Goal: Task Accomplishment & Management: Manage account settings

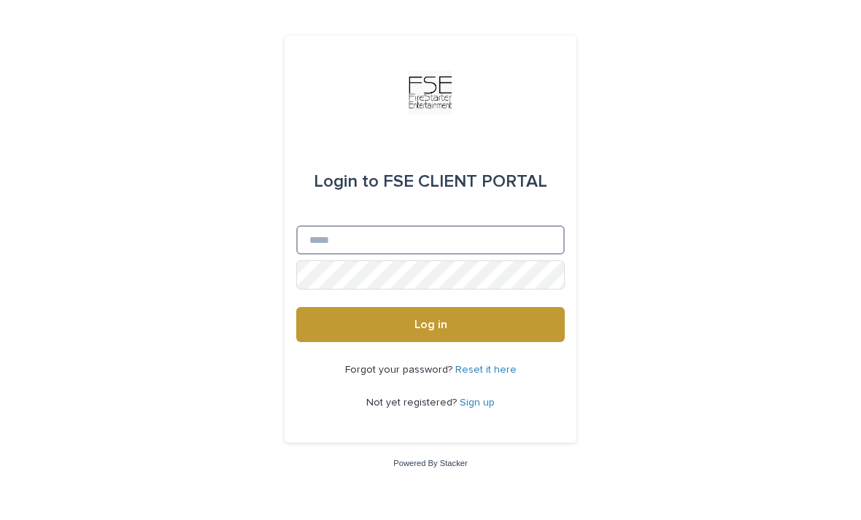
click at [451, 255] on input "Email" at bounding box center [430, 239] width 268 height 29
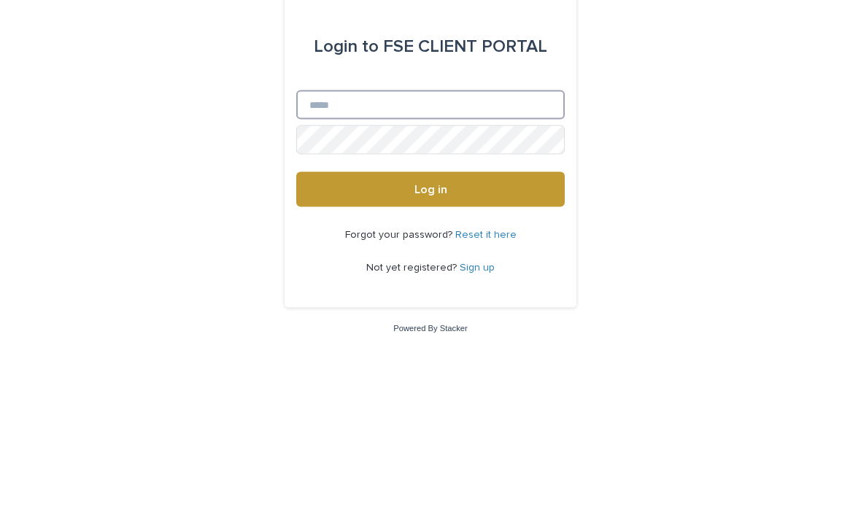
type input "**********"
click at [430, 307] on button "Log in" at bounding box center [430, 324] width 268 height 35
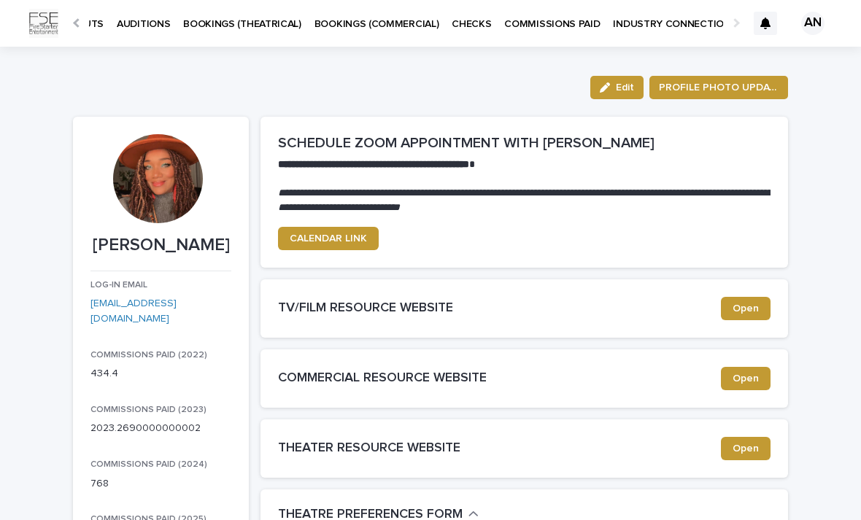
scroll to position [0, 103]
click at [707, 82] on span "PROFILE PHOTO UPDATE" at bounding box center [719, 87] width 120 height 15
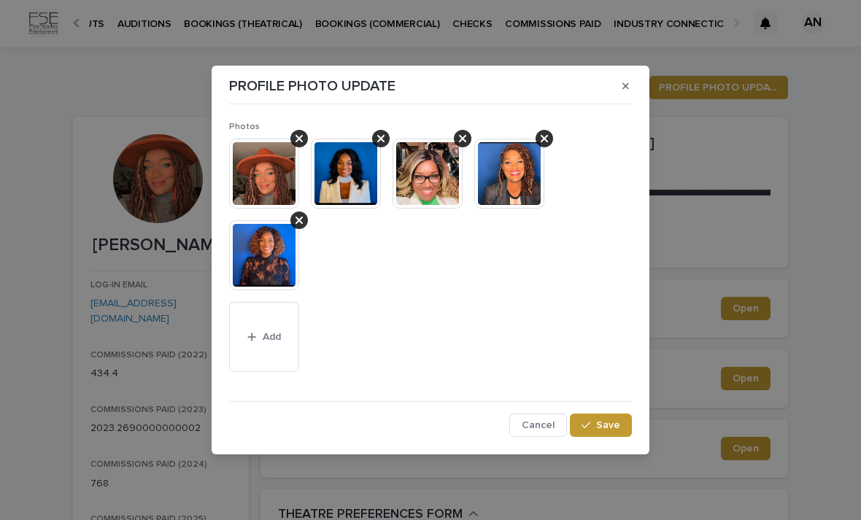
click at [691, 162] on div "PROFILE PHOTO UPDATE Photos This file cannot be opened Download File Add Cancel…" at bounding box center [430, 260] width 861 height 520
click at [271, 333] on span "Add" at bounding box center [272, 337] width 18 height 10
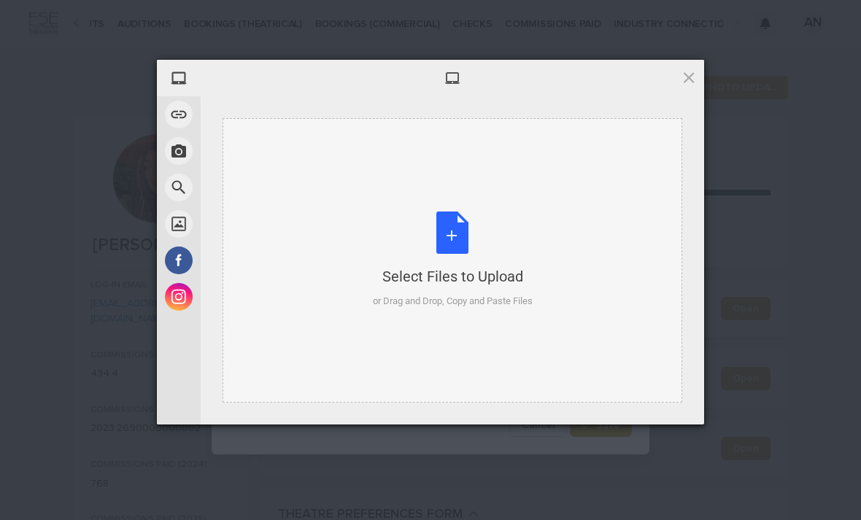
click at [465, 214] on div "Select Files to Upload or Drag and Drop, Copy and Paste Files" at bounding box center [453, 260] width 160 height 97
click at [678, 66] on div at bounding box center [452, 78] width 503 height 36
click at [695, 74] on span at bounding box center [689, 77] width 16 height 16
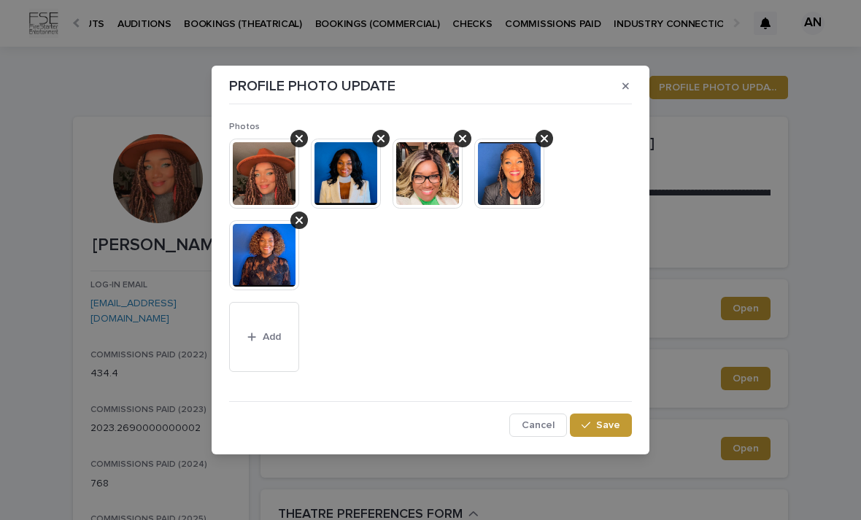
click at [516, 187] on img at bounding box center [509, 174] width 70 height 70
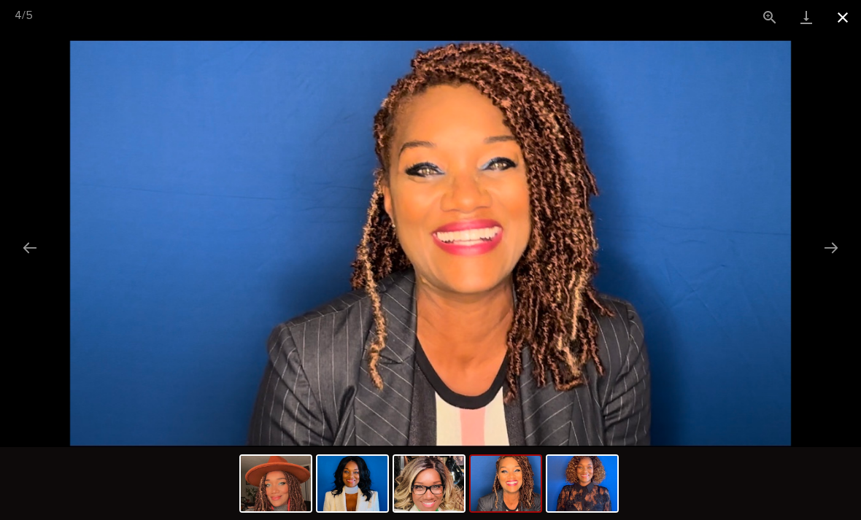
click at [838, 22] on button "Close gallery" at bounding box center [842, 17] width 36 height 34
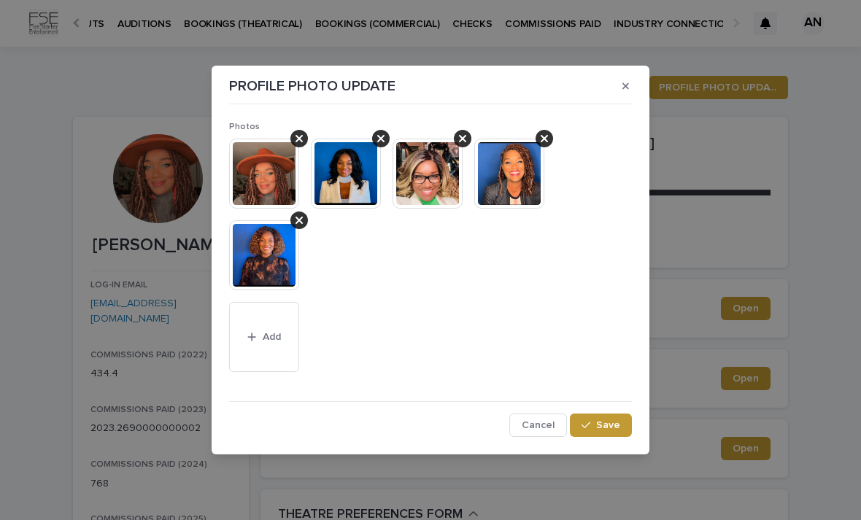
click at [356, 182] on img at bounding box center [346, 174] width 70 height 70
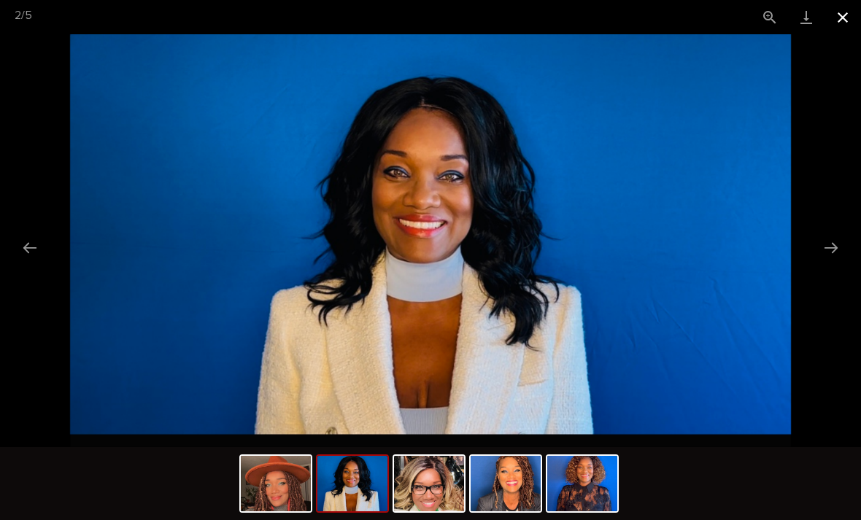
click at [849, 28] on button "Close gallery" at bounding box center [842, 17] width 36 height 34
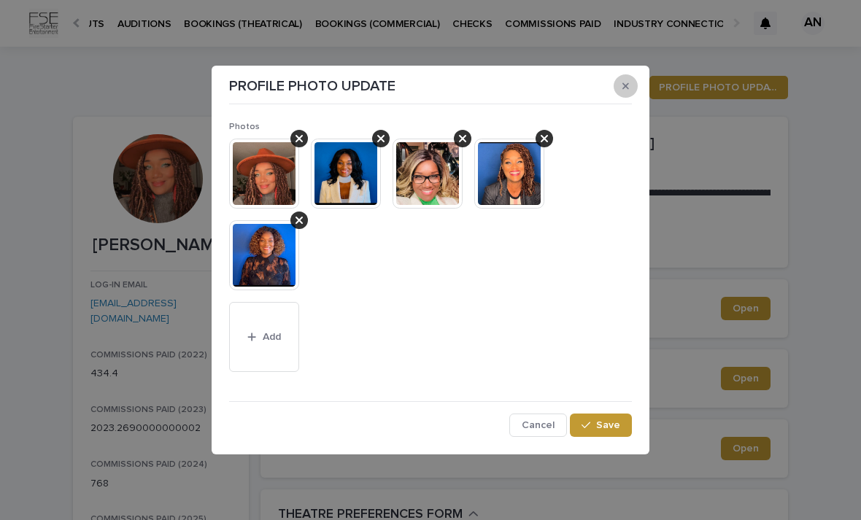
click at [630, 92] on button "button" at bounding box center [626, 85] width 24 height 23
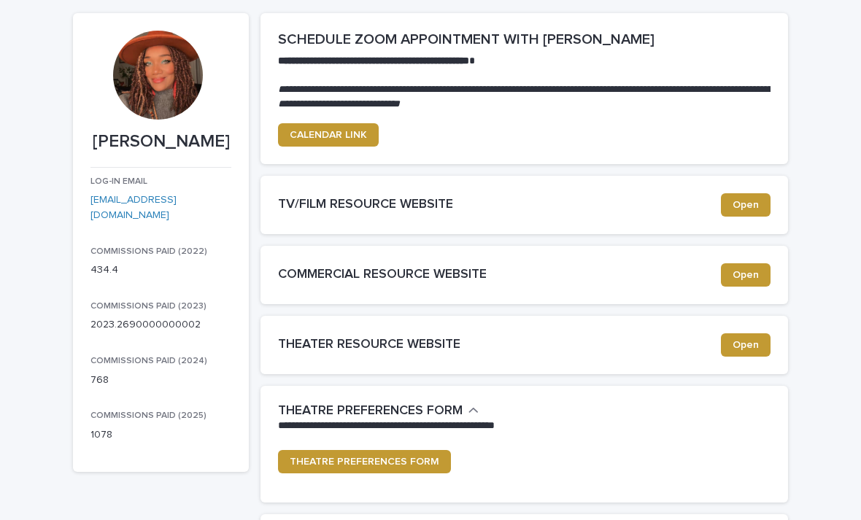
scroll to position [105, 0]
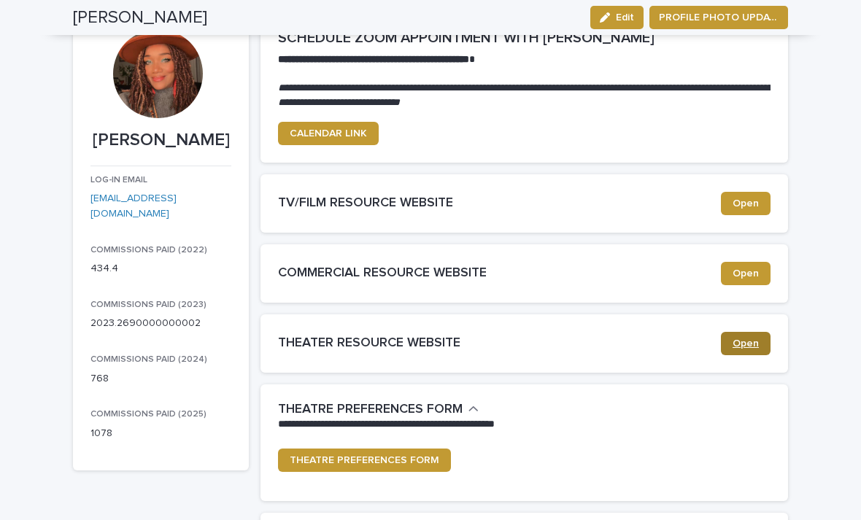
click at [758, 345] on span "Open" at bounding box center [745, 344] width 26 height 10
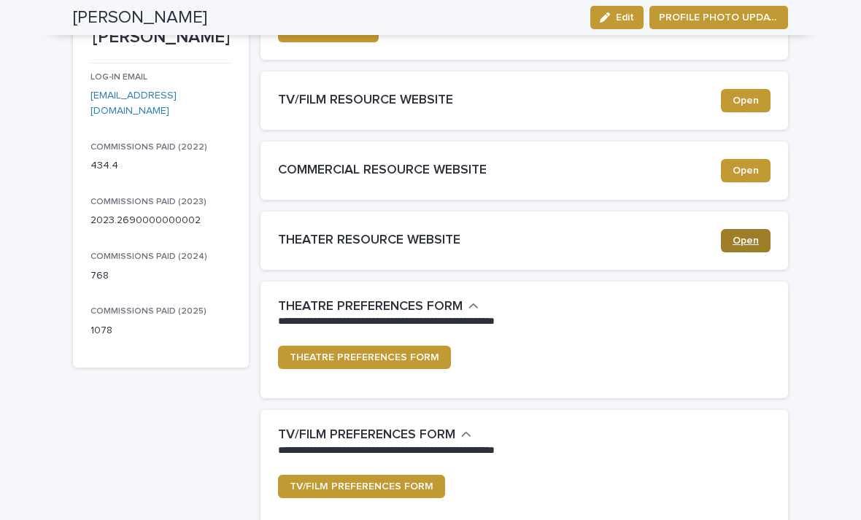
scroll to position [209, 0]
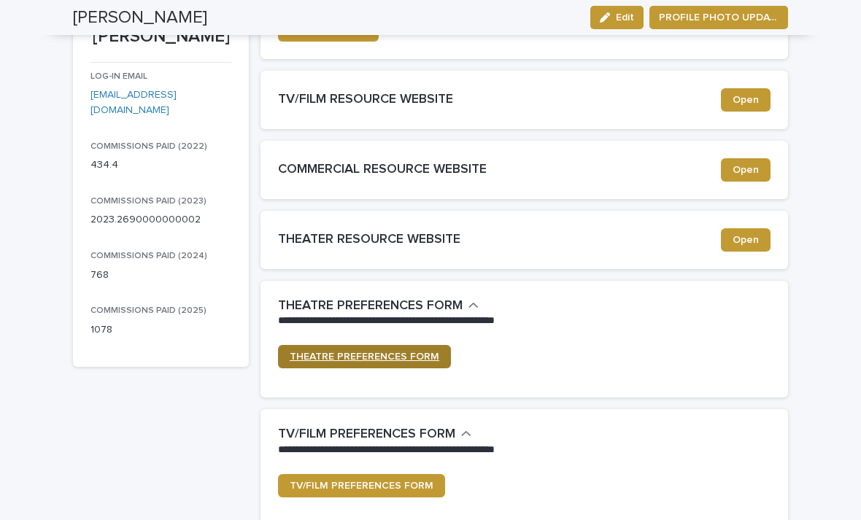
click at [406, 352] on span "THEATRE PREFERENCES FORM" at bounding box center [365, 357] width 150 height 10
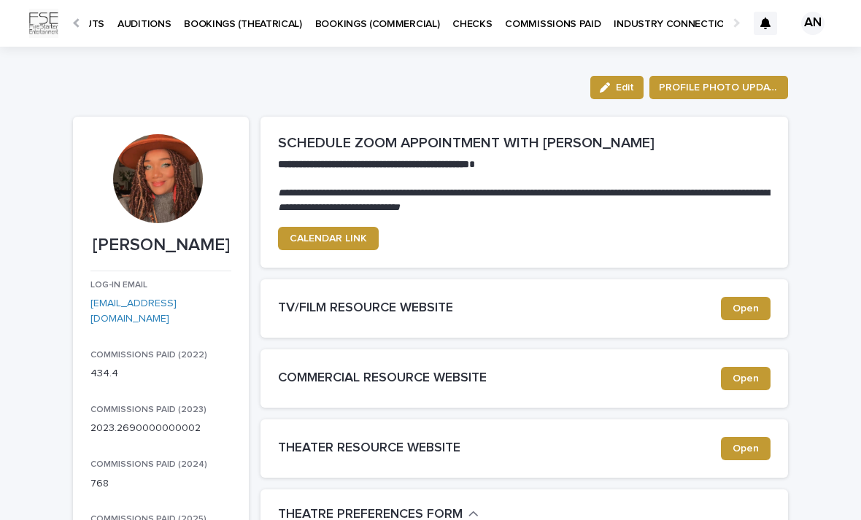
scroll to position [0, 0]
click at [620, 88] on span "Edit" at bounding box center [625, 87] width 18 height 10
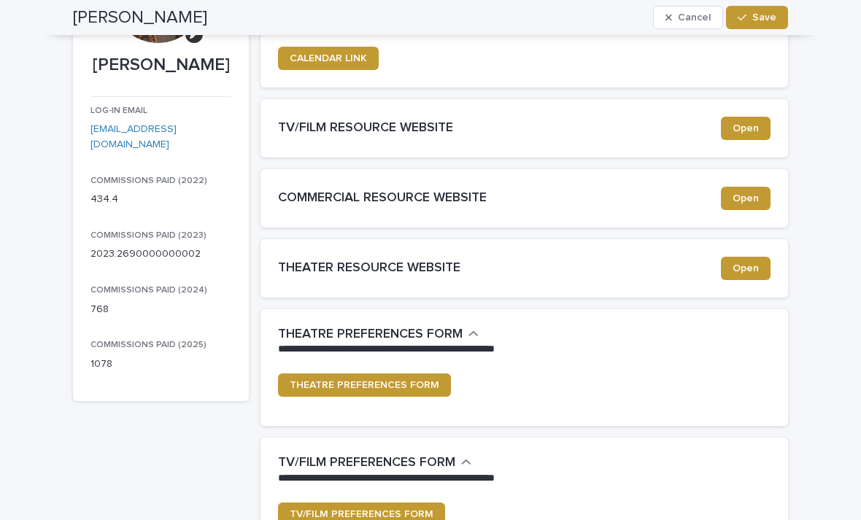
scroll to position [182, 0]
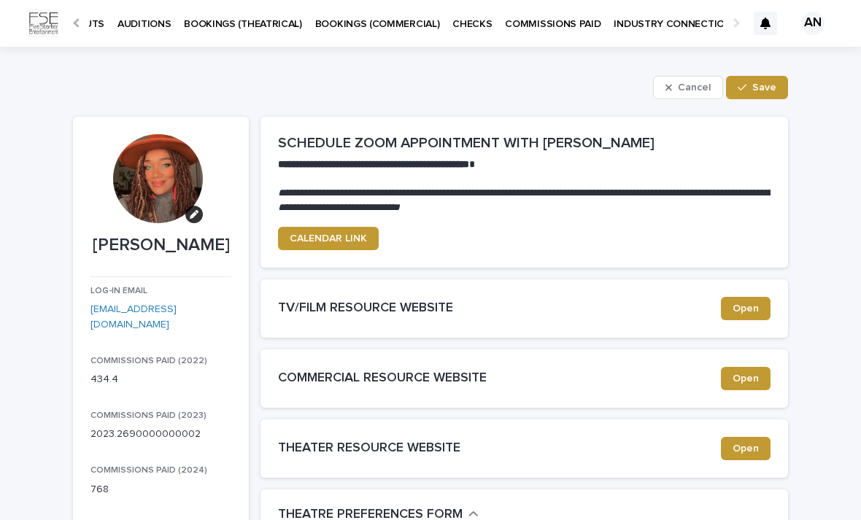
scroll to position [0, 0]
click at [683, 88] on span "Cancel" at bounding box center [694, 87] width 33 height 10
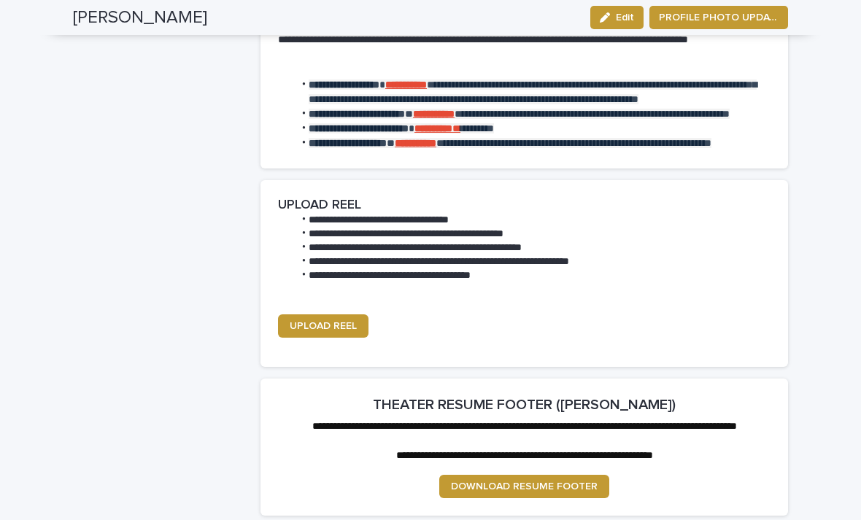
scroll to position [2504, 0]
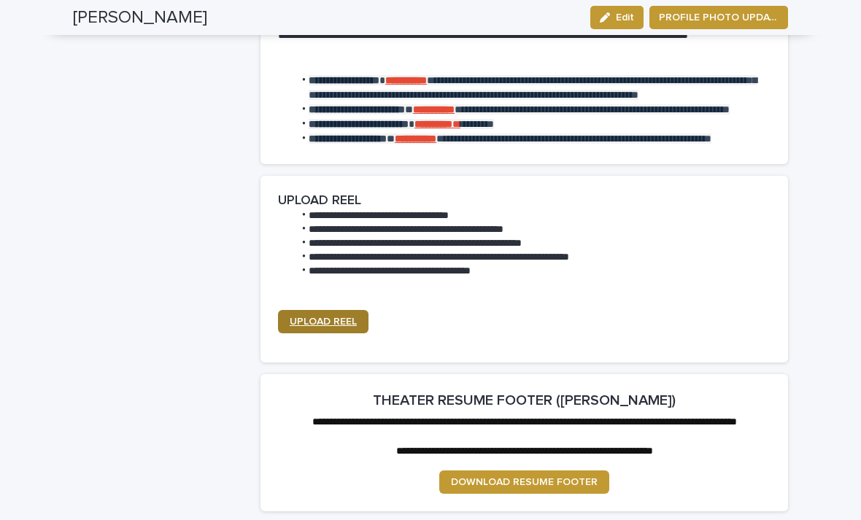
click at [328, 320] on span "UPLOAD REEL" at bounding box center [323, 322] width 67 height 10
